Goal: Find specific page/section: Find specific page/section

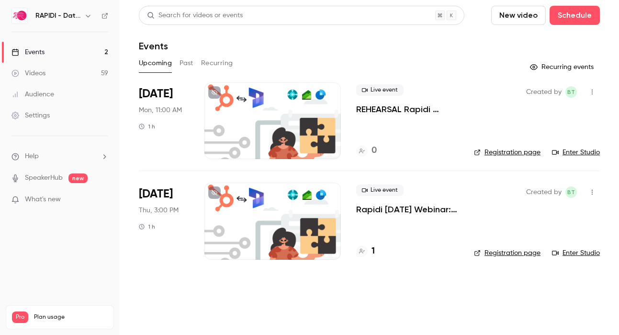
click at [268, 189] on div at bounding box center [272, 220] width 136 height 77
click at [266, 198] on div at bounding box center [272, 220] width 136 height 77
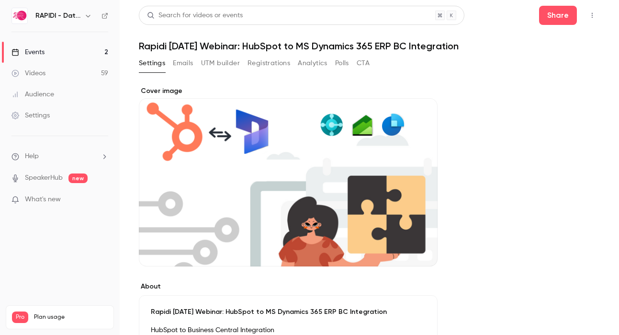
click at [186, 61] on button "Emails" at bounding box center [183, 63] width 20 height 15
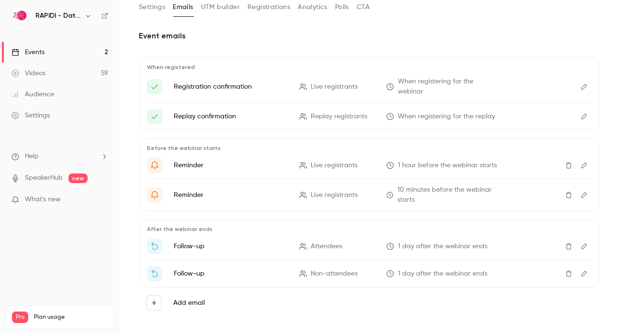
scroll to position [59, 0]
